Goal: Task Accomplishment & Management: Complete application form

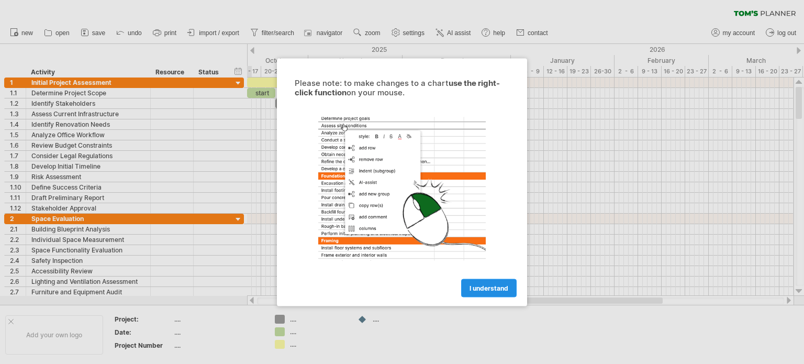
click at [494, 284] on span "I understand" at bounding box center [488, 288] width 39 height 8
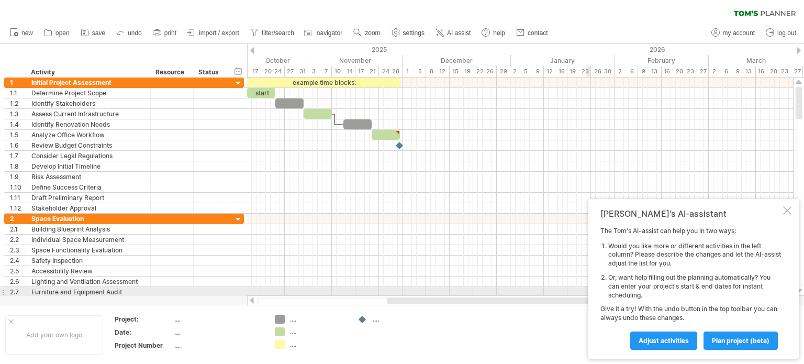
click at [599, 278] on div "[PERSON_NAME]'s AI-assistant The [PERSON_NAME]'s AI-assist can help you in two …" at bounding box center [693, 279] width 210 height 160
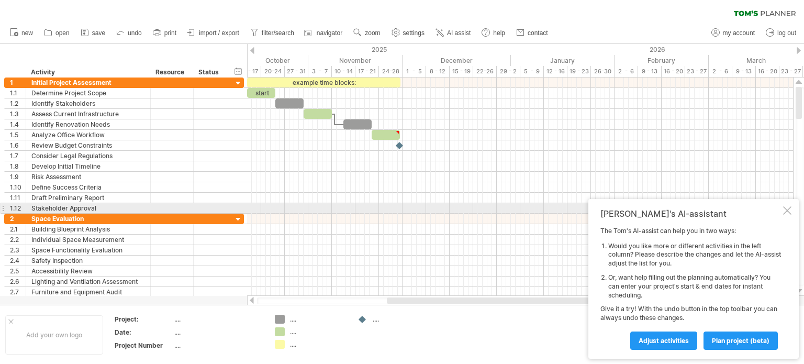
click at [781, 209] on div "[PERSON_NAME]'s AI-assistant The [PERSON_NAME]'s AI-assist can help you in two …" at bounding box center [693, 279] width 210 height 160
click at [785, 210] on div at bounding box center [787, 210] width 8 height 8
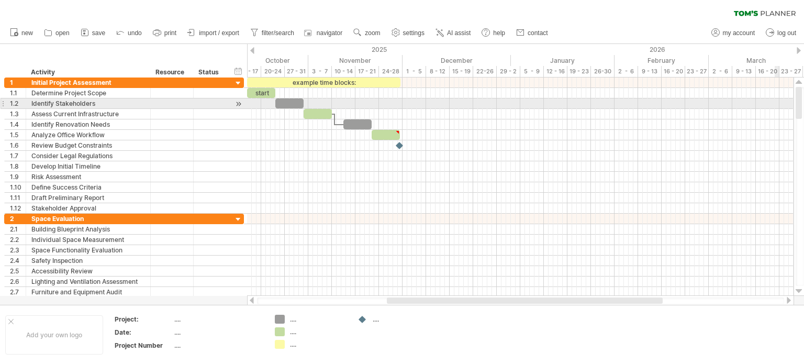
drag, startPoint x: 798, startPoint y: 108, endPoint x: 775, endPoint y: 102, distance: 24.0
click at [775, 102] on div "Trying to reach [DOMAIN_NAME] Connected again... 0% clear filter new 1" at bounding box center [402, 182] width 804 height 364
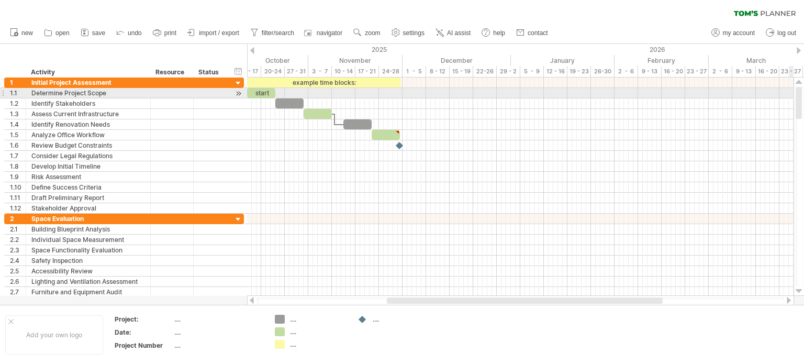
click at [796, 95] on div at bounding box center [799, 103] width 6 height 32
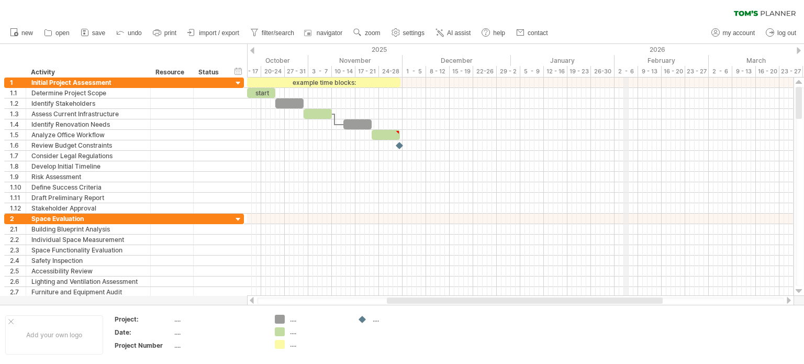
click at [624, 56] on div "February" at bounding box center [661, 60] width 94 height 11
click at [629, 83] on div at bounding box center [520, 82] width 546 height 10
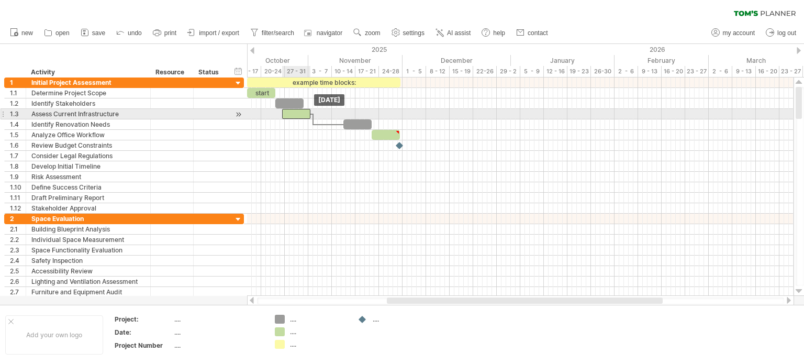
drag, startPoint x: 312, startPoint y: 110, endPoint x: 290, endPoint y: 112, distance: 22.1
click at [290, 112] on div at bounding box center [296, 114] width 28 height 10
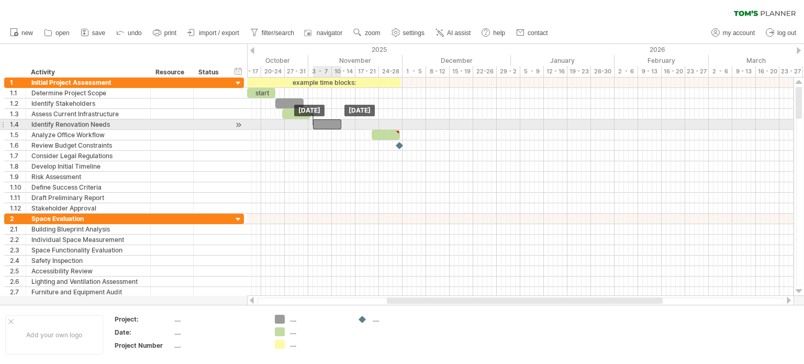
drag, startPoint x: 353, startPoint y: 121, endPoint x: 322, endPoint y: 122, distance: 30.9
click at [322, 122] on div at bounding box center [327, 124] width 28 height 10
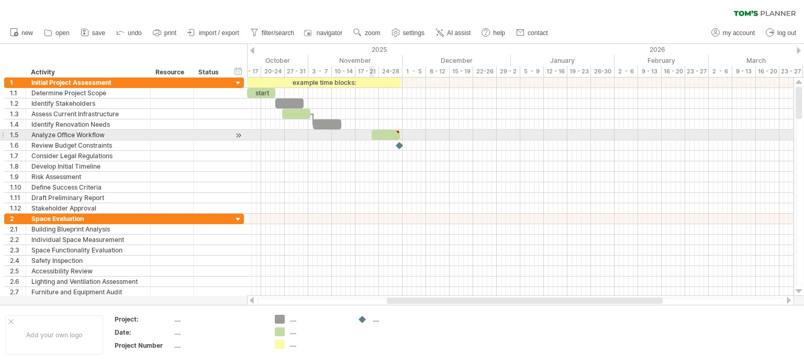
type textarea "**********"
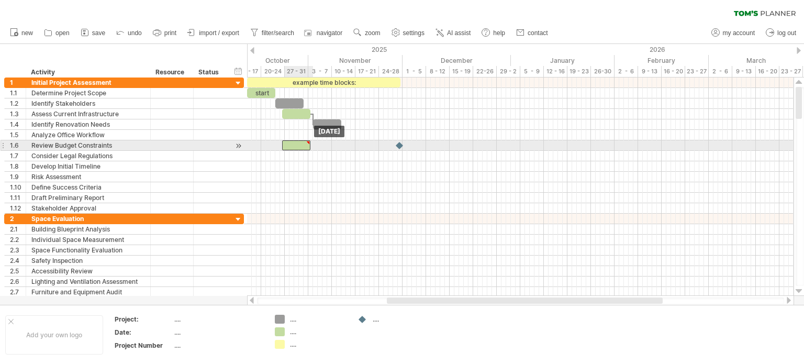
drag, startPoint x: 386, startPoint y: 133, endPoint x: 298, endPoint y: 141, distance: 88.8
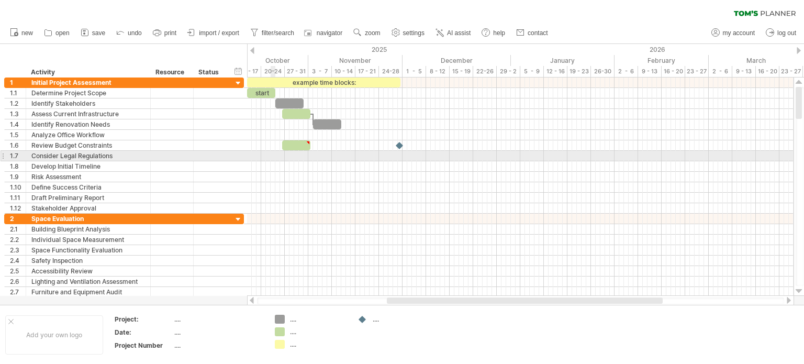
click at [275, 156] on div at bounding box center [520, 156] width 546 height 10
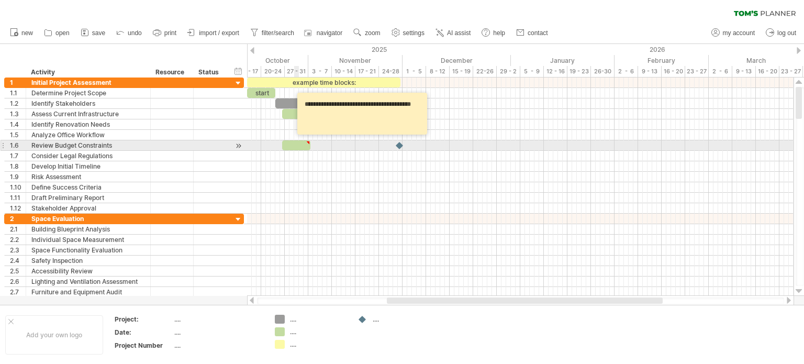
click at [295, 142] on div at bounding box center [296, 145] width 28 height 10
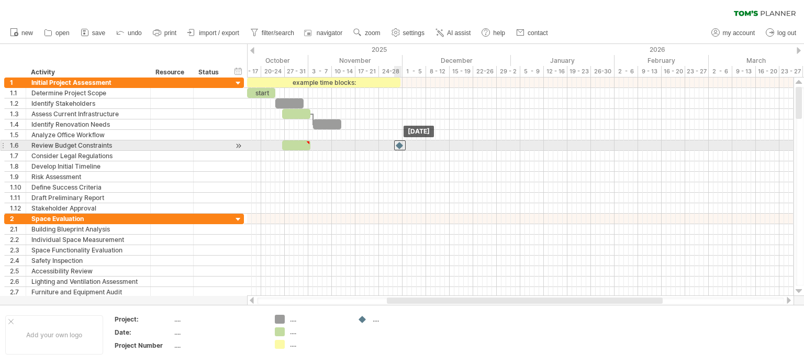
click at [400, 141] on div at bounding box center [400, 145] width 12 height 10
click at [399, 143] on div at bounding box center [400, 145] width 12 height 10
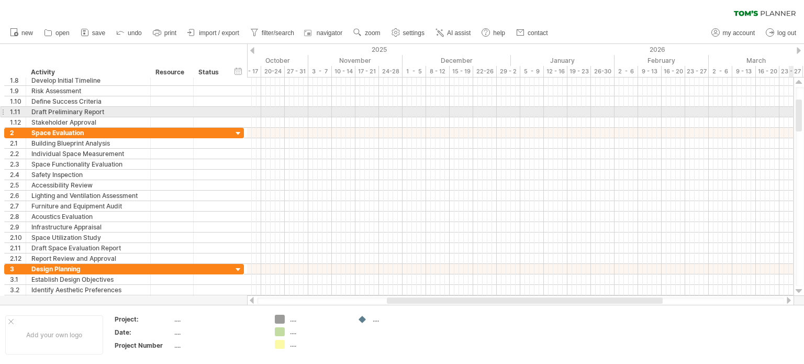
drag, startPoint x: 797, startPoint y: 102, endPoint x: 800, endPoint y: 115, distance: 12.9
click at [800, 115] on div at bounding box center [799, 115] width 6 height 32
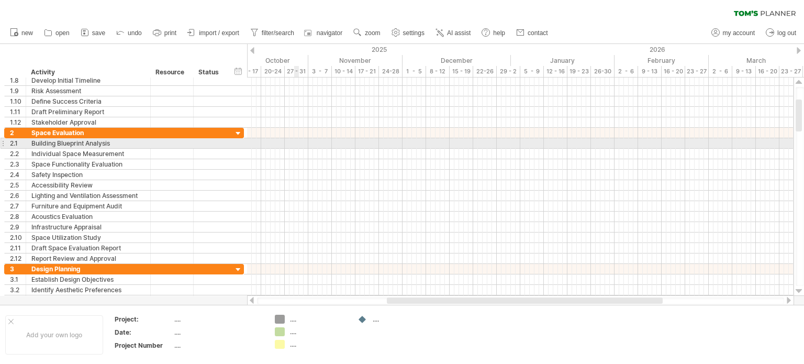
click at [297, 142] on div at bounding box center [520, 143] width 546 height 10
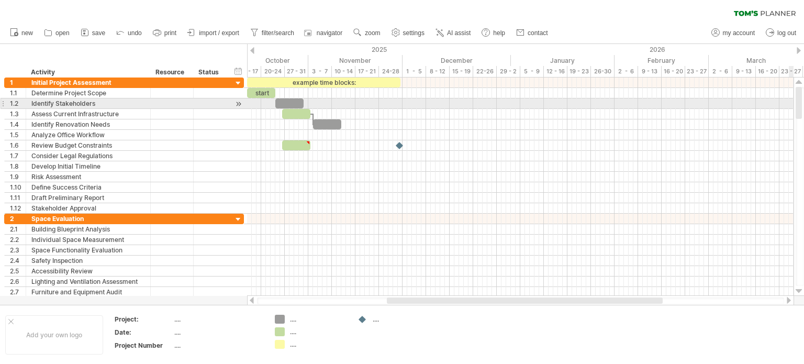
drag, startPoint x: 798, startPoint y: 119, endPoint x: 797, endPoint y: 100, distance: 18.8
click at [797, 100] on div at bounding box center [799, 103] width 6 height 32
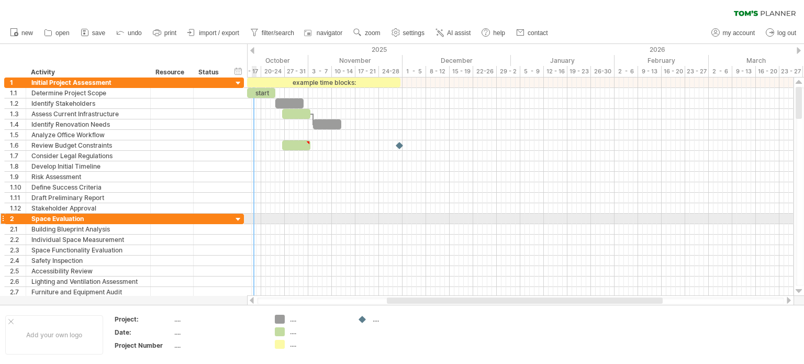
click at [253, 217] on div at bounding box center [520, 219] width 546 height 10
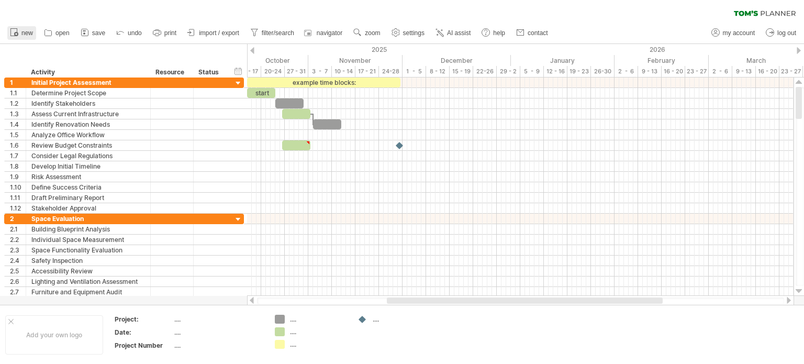
click at [17, 31] on rect at bounding box center [14, 32] width 6 height 7
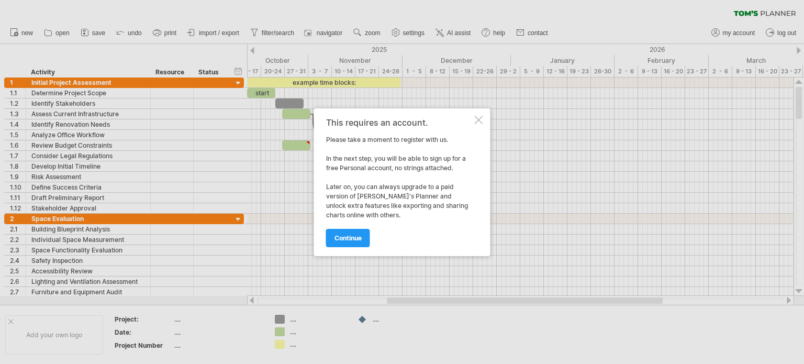
click at [477, 117] on div at bounding box center [479, 120] width 8 height 8
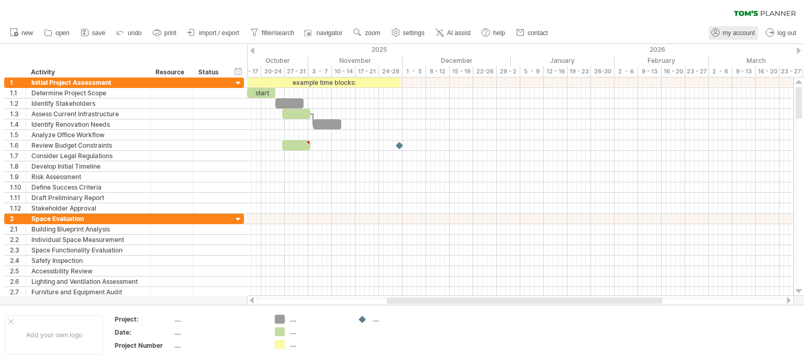
click at [729, 35] on span "my account" at bounding box center [739, 32] width 32 height 7
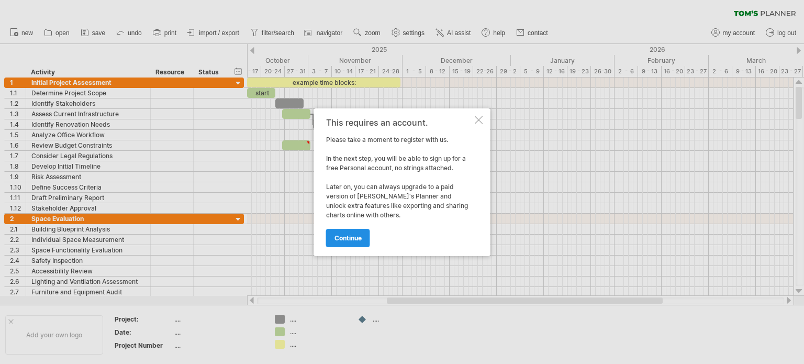
click at [355, 232] on link "continue" at bounding box center [348, 238] width 44 height 18
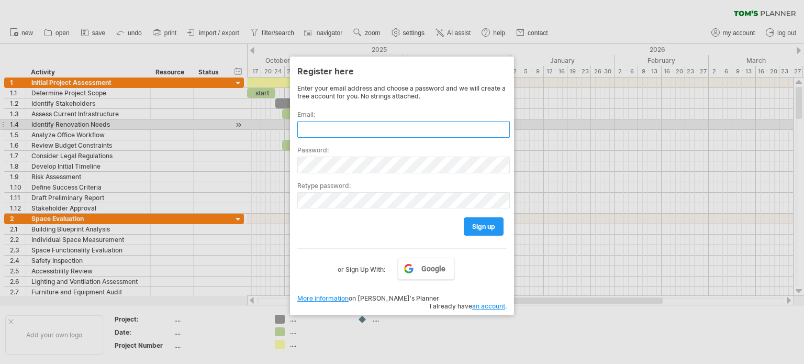
click at [318, 129] on input "text" at bounding box center [403, 129] width 212 height 17
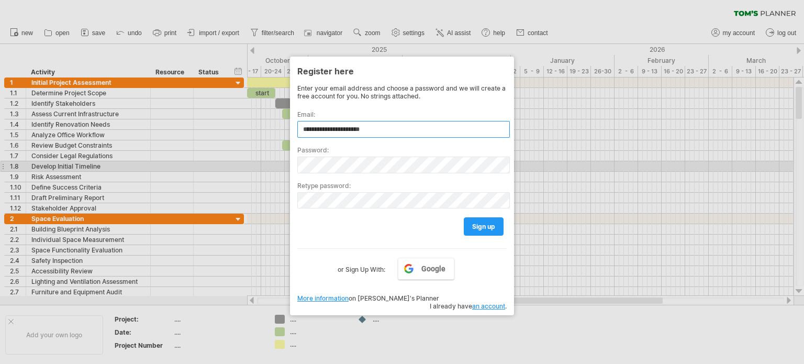
type input "**********"
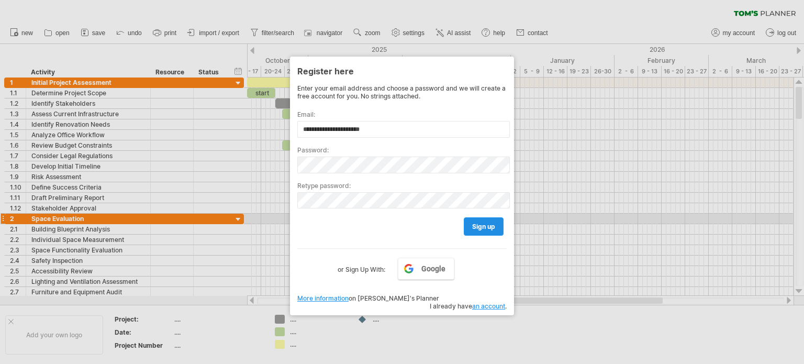
click at [486, 223] on span "sign up" at bounding box center [483, 226] width 23 height 8
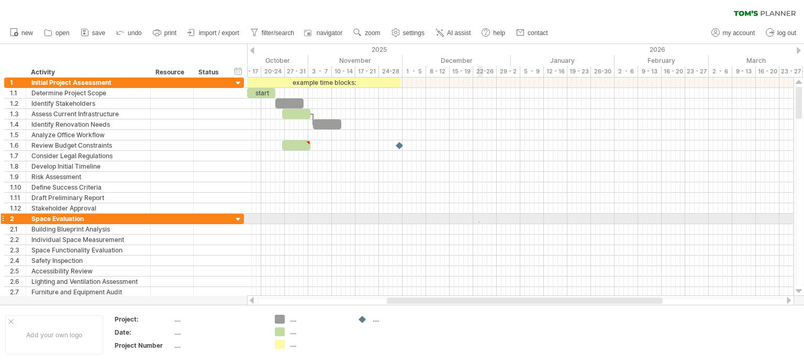
click at [476, 221] on div at bounding box center [520, 219] width 546 height 10
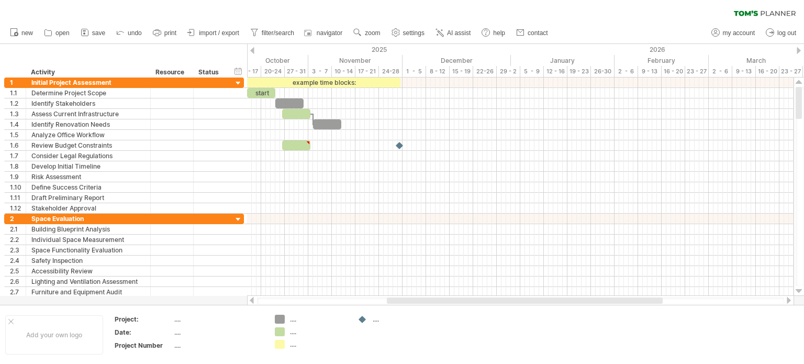
drag, startPoint x: 799, startPoint y: 99, endPoint x: 791, endPoint y: 41, distance: 58.7
click at [791, 41] on div "Trying to reach [DOMAIN_NAME] Connected again... 0% clear filter new 1" at bounding box center [402, 182] width 804 height 364
click at [768, 13] on icon at bounding box center [765, 13] width 62 height 6
click at [401, 33] on use at bounding box center [395, 32] width 10 height 10
select select "*"
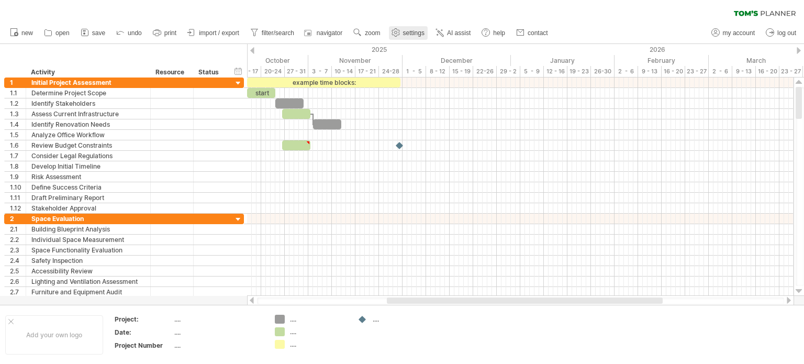
select select "**"
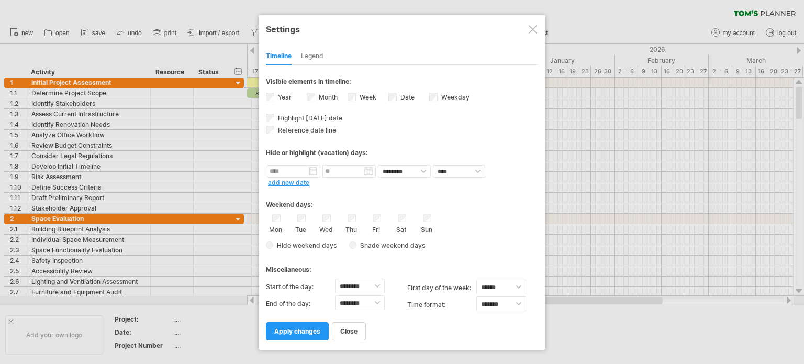
click at [532, 28] on div at bounding box center [533, 29] width 8 height 8
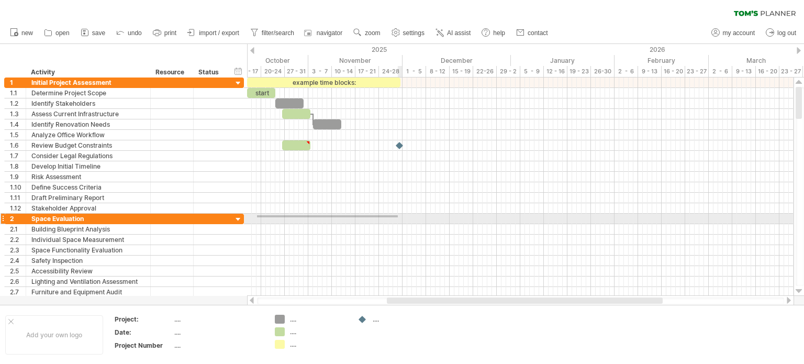
drag, startPoint x: 257, startPoint y: 217, endPoint x: 398, endPoint y: 215, distance: 140.8
click at [398, 215] on div at bounding box center [520, 219] width 546 height 10
drag, startPoint x: 258, startPoint y: 217, endPoint x: 402, endPoint y: 217, distance: 145.0
click at [402, 217] on div at bounding box center [520, 219] width 546 height 10
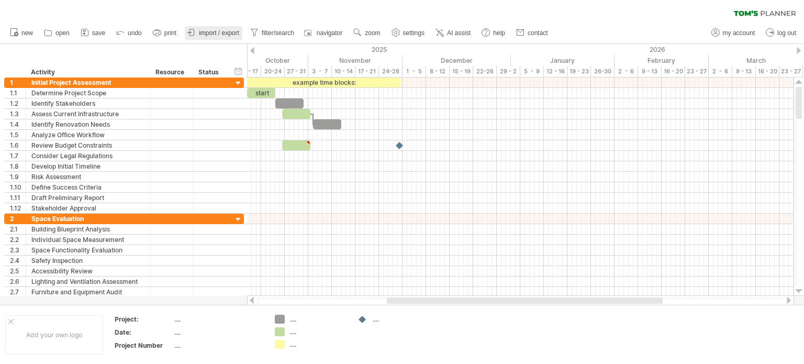
click at [197, 35] on icon at bounding box center [191, 32] width 10 height 10
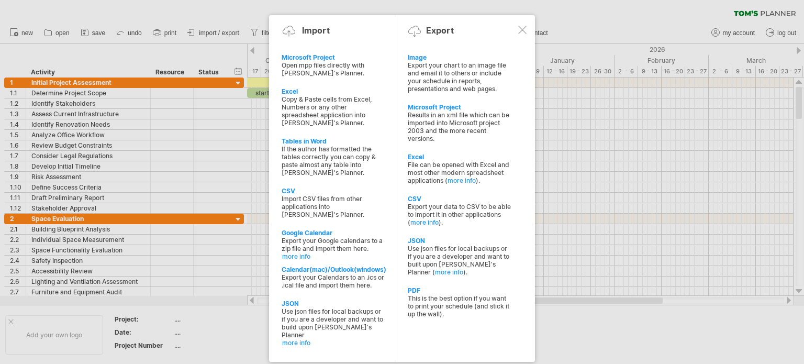
click at [196, 32] on div at bounding box center [402, 182] width 804 height 364
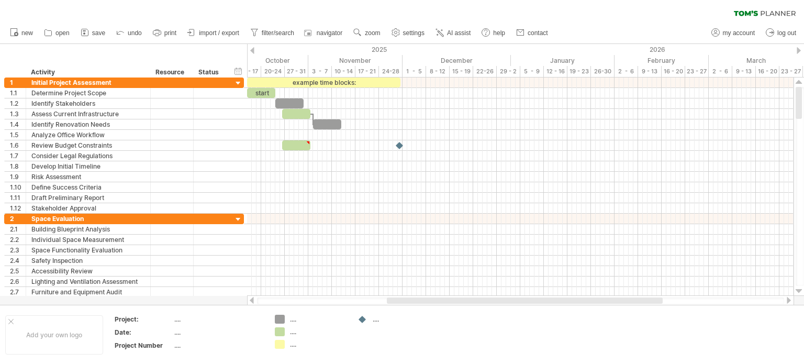
click at [742, 13] on icon at bounding box center [765, 13] width 62 height 6
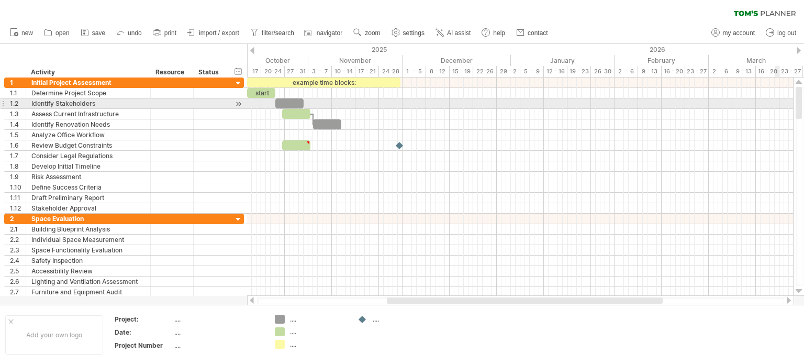
drag, startPoint x: 801, startPoint y: 109, endPoint x: 777, endPoint y: 106, distance: 24.8
click at [777, 106] on div "Trying to reach [DOMAIN_NAME] Connected again... 0% clear filter new 1" at bounding box center [402, 182] width 804 height 364
